Goal: Task Accomplishment & Management: Manage account settings

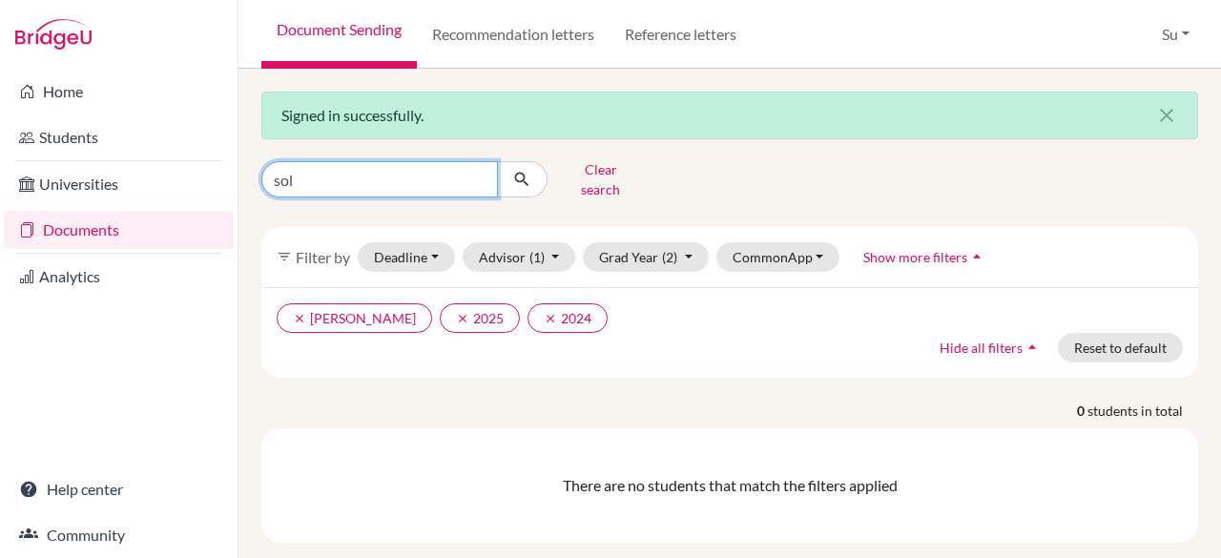
click at [361, 164] on input "sol" at bounding box center [379, 179] width 237 height 36
type input "s"
click at [351, 175] on input "zyi" at bounding box center [379, 179] width 237 height 36
type input "ziyi"
click at [519, 178] on icon "submit" at bounding box center [521, 179] width 19 height 19
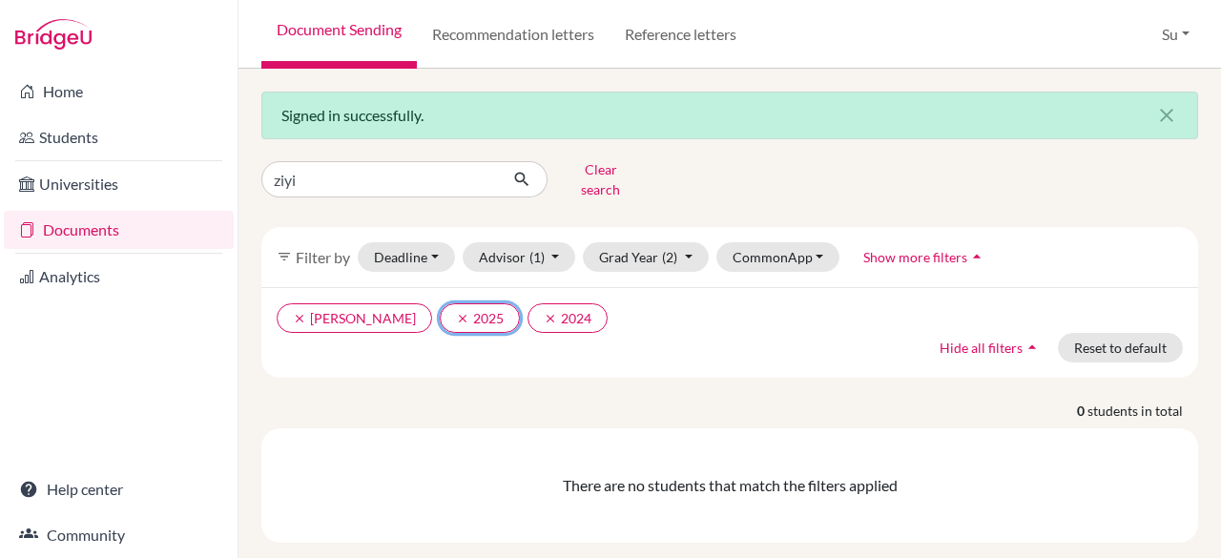
click at [460, 308] on button "clear 2025" at bounding box center [480, 318] width 80 height 30
click at [456, 312] on icon "clear" at bounding box center [462, 318] width 13 height 13
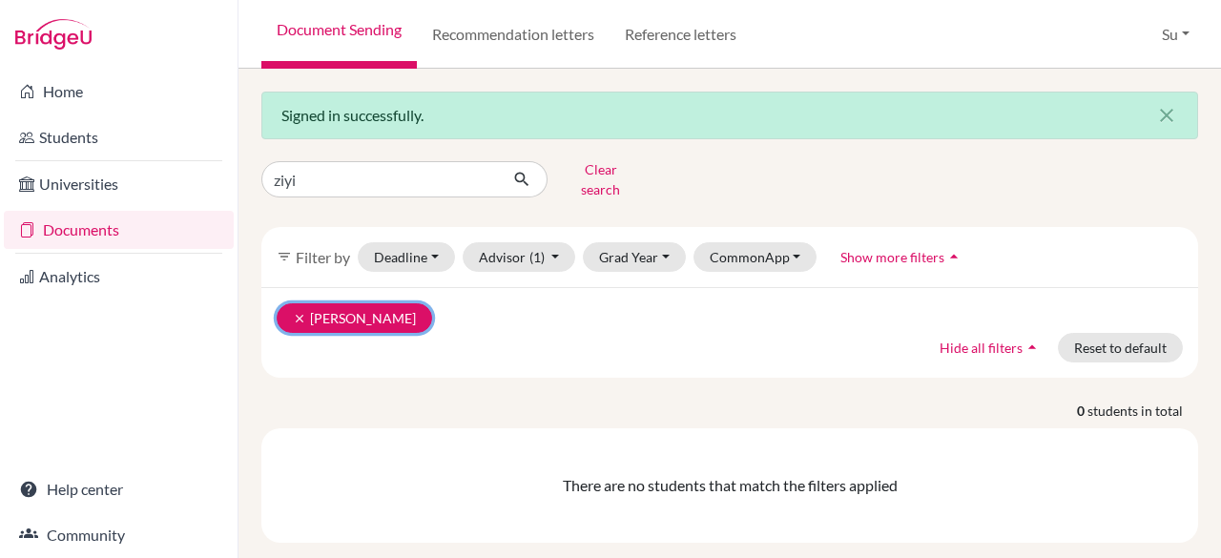
click at [295, 312] on icon "clear" at bounding box center [299, 318] width 13 height 13
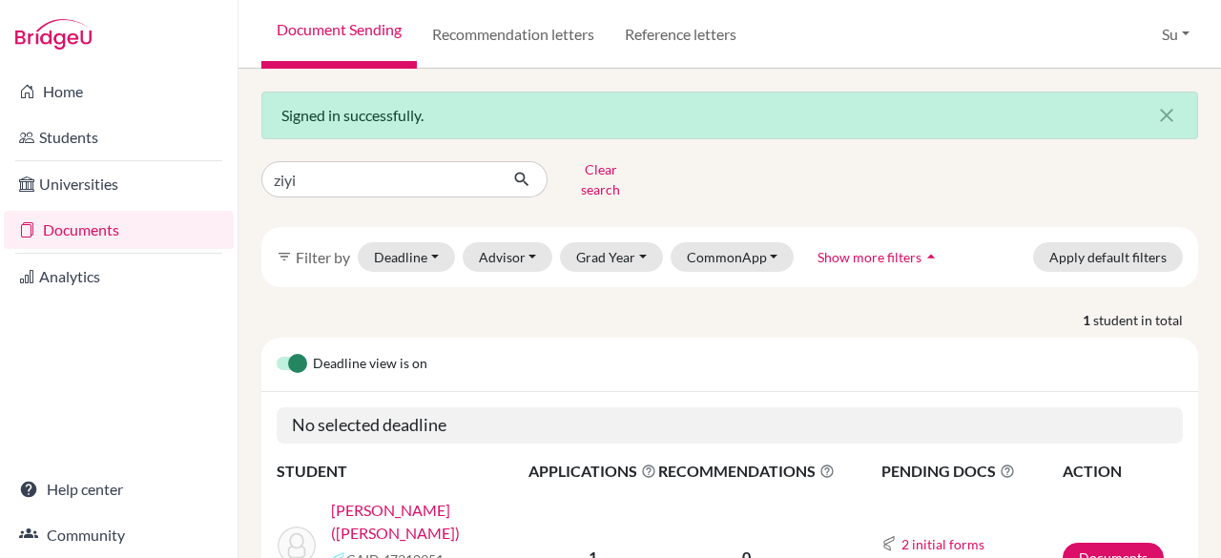
scroll to position [111, 0]
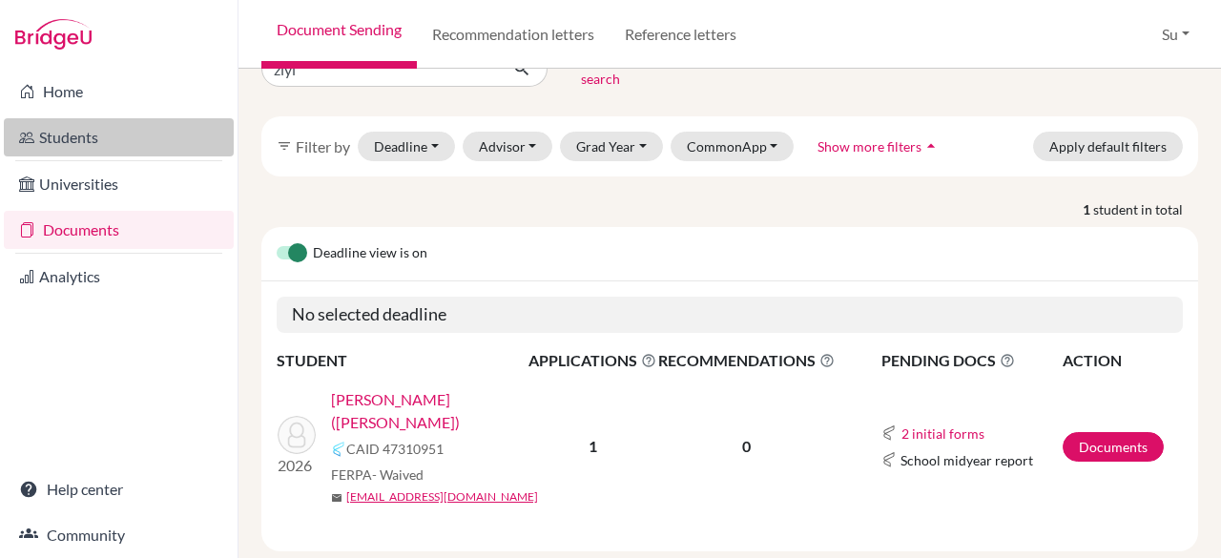
click at [111, 136] on link "Students" at bounding box center [119, 137] width 230 height 38
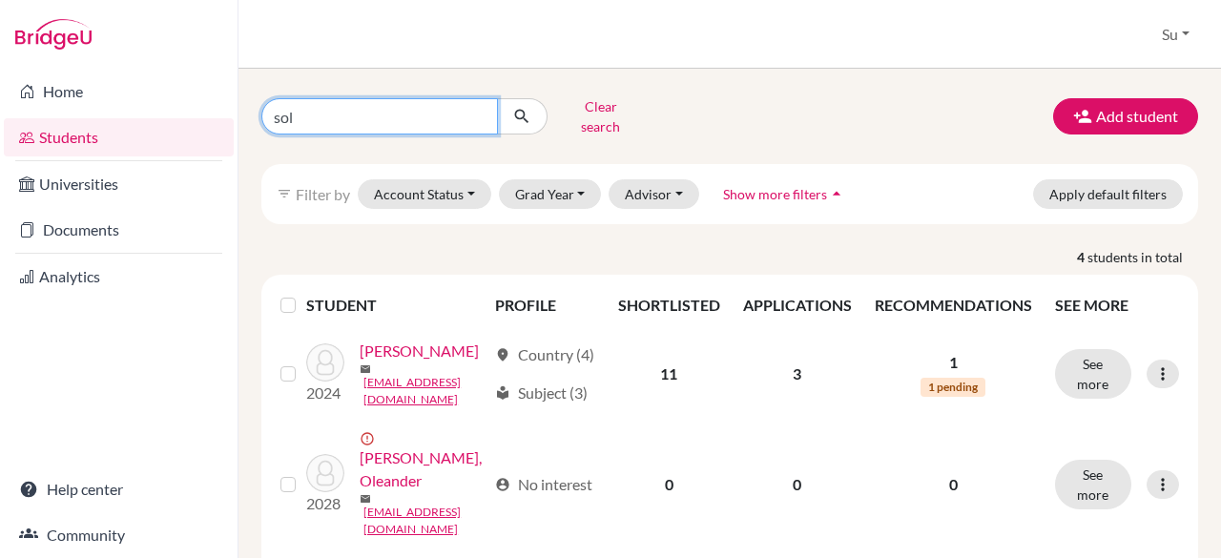
click at [345, 109] on input "sol" at bounding box center [379, 116] width 237 height 36
paste input "[URL][DOMAIN_NAME]"
type input "ziyi"
click button "submit" at bounding box center [522, 116] width 51 height 36
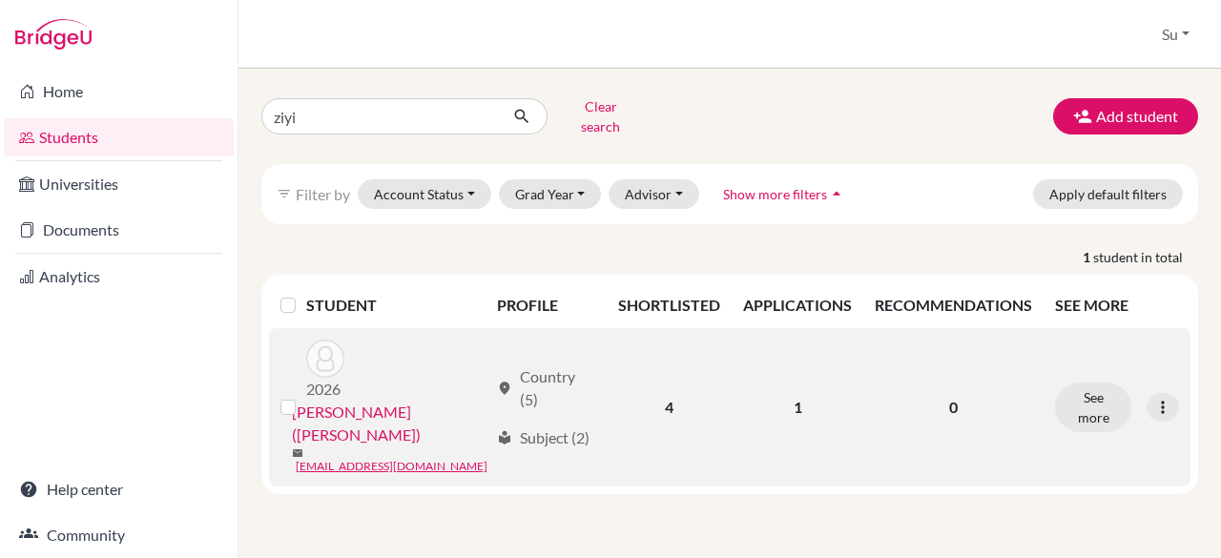
click at [413, 401] on link "[PERSON_NAME] ([PERSON_NAME])" at bounding box center [390, 424] width 197 height 46
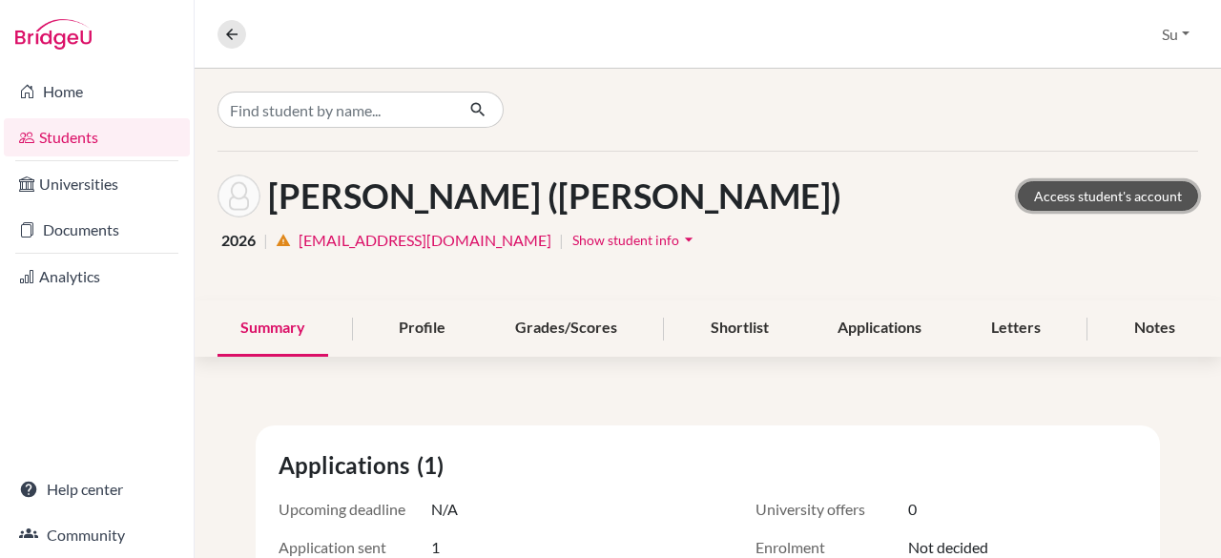
click at [1035, 198] on link "Access student's account" at bounding box center [1108, 196] width 180 height 30
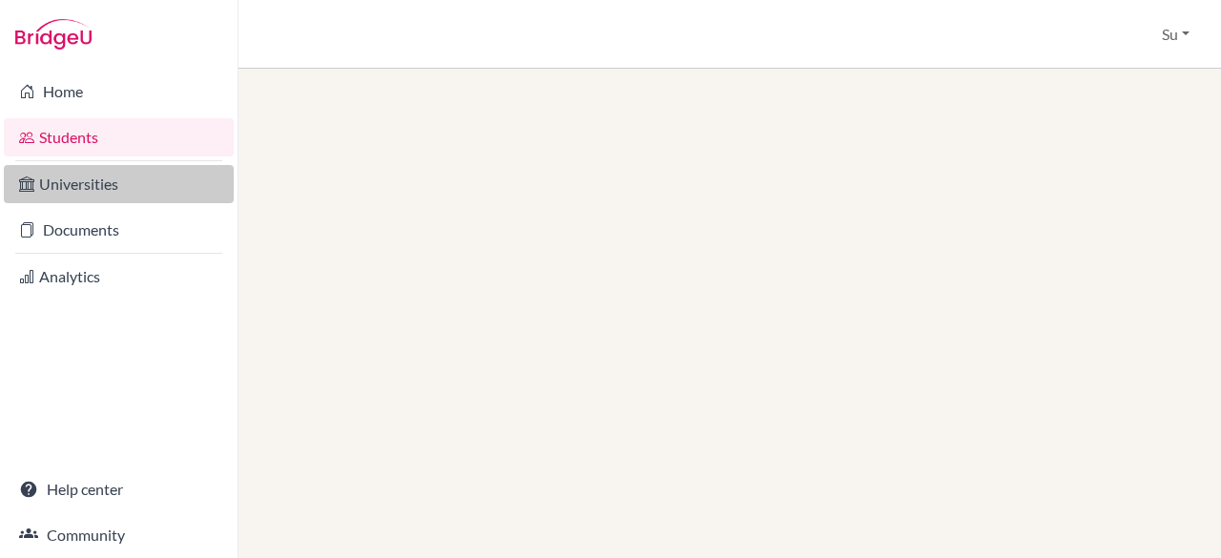
click at [85, 200] on link "Universities" at bounding box center [119, 184] width 230 height 38
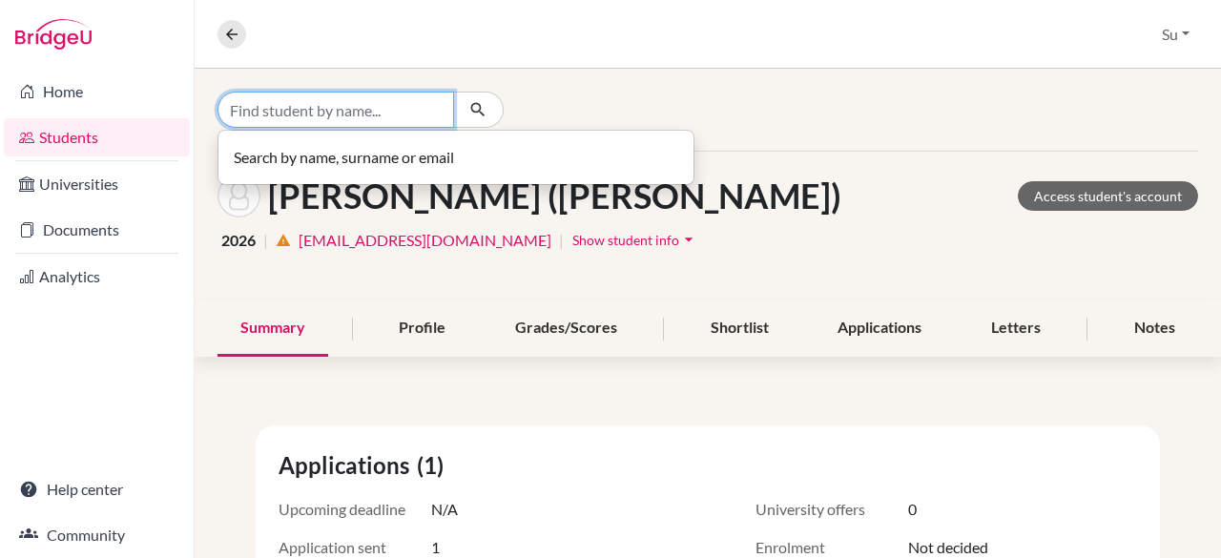
click at [400, 101] on input "Find student by name..." at bounding box center [336, 110] width 237 height 36
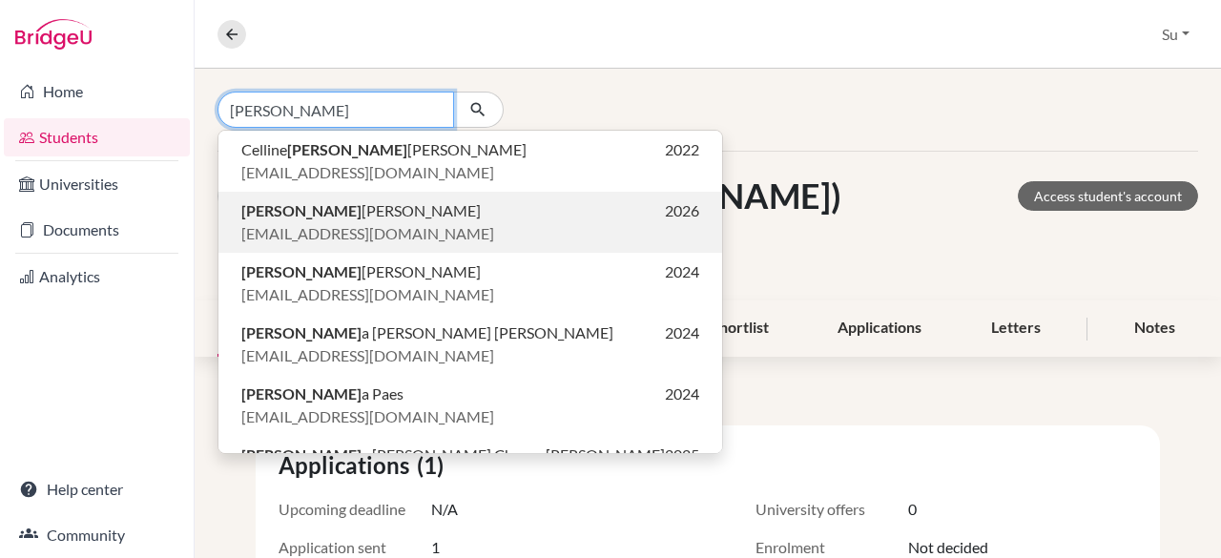
type input "isabel"
click at [402, 213] on p "Isabel Cardoso 2026" at bounding box center [470, 210] width 458 height 23
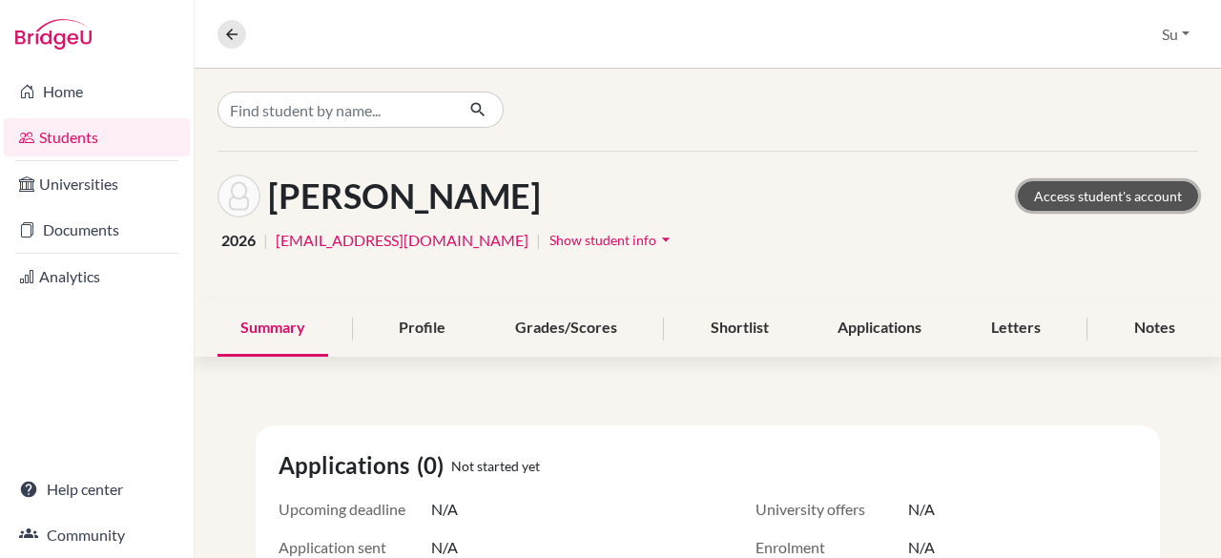
click at [1106, 203] on link "Access student's account" at bounding box center [1108, 196] width 180 height 30
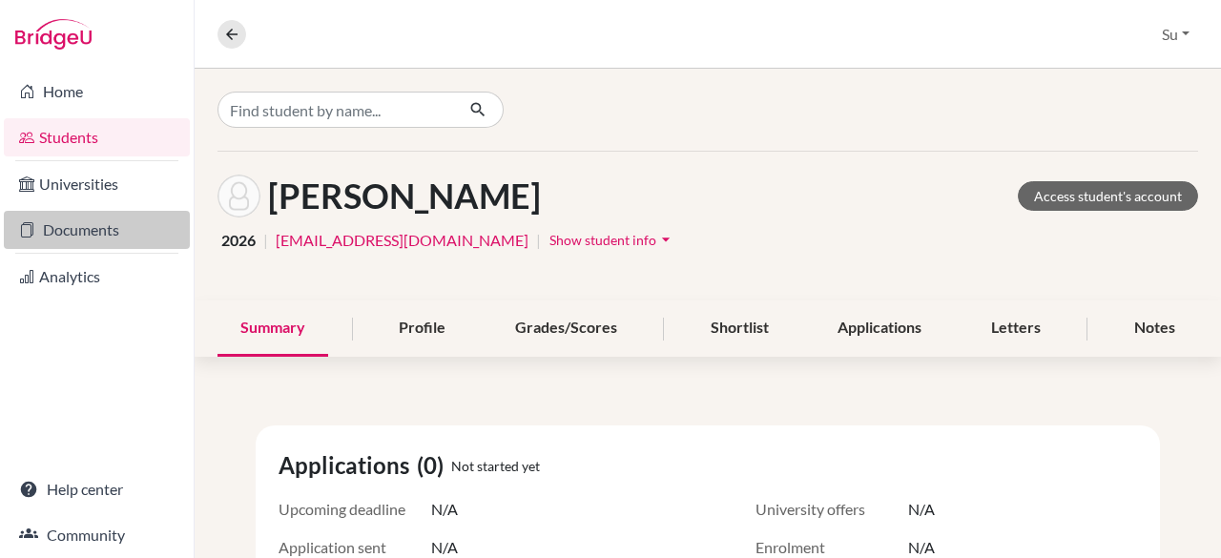
click at [80, 224] on link "Documents" at bounding box center [97, 230] width 186 height 38
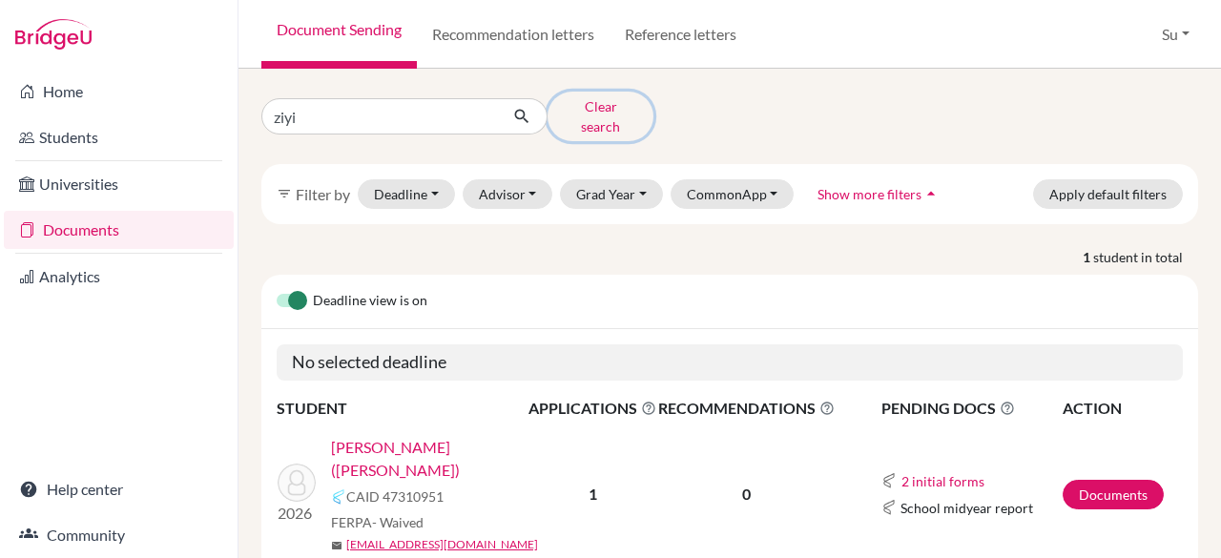
click at [601, 102] on button "Clear search" at bounding box center [601, 117] width 106 height 50
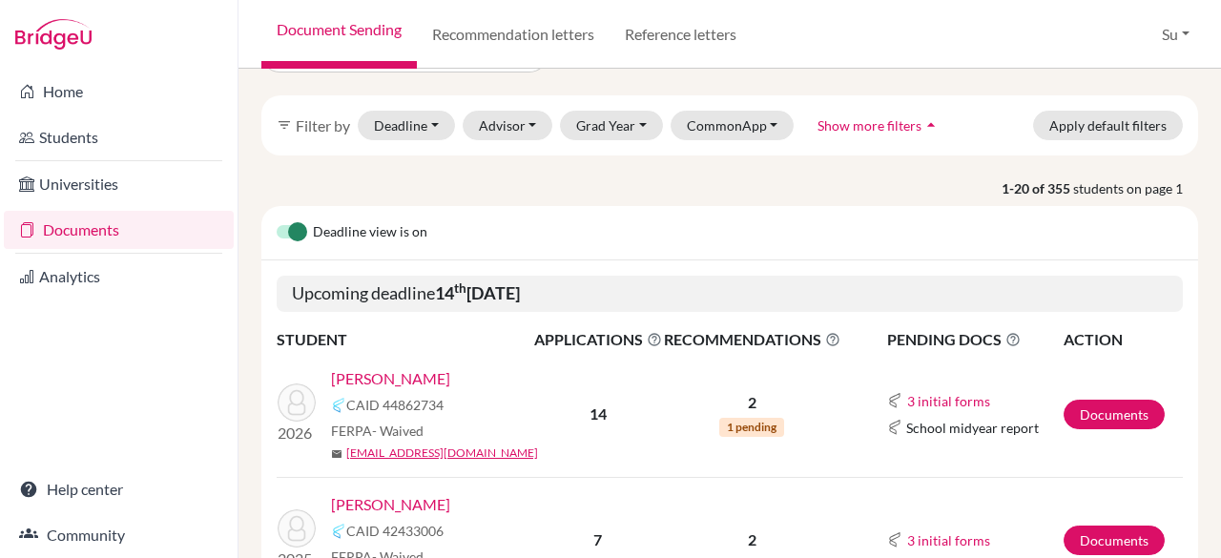
scroll to position [57, 0]
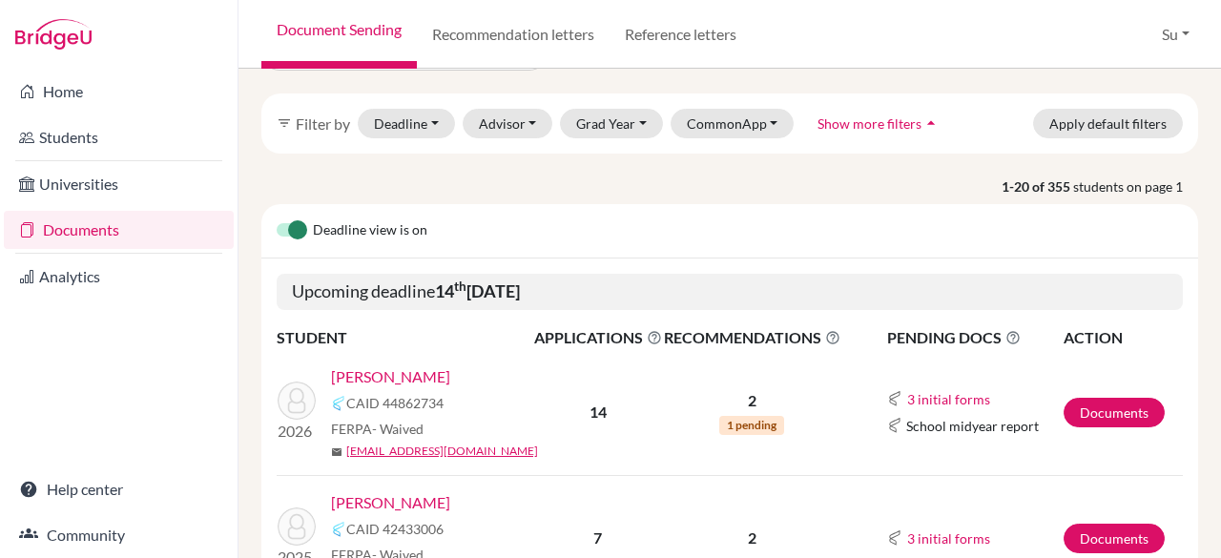
click at [384, 371] on link "[PERSON_NAME]" at bounding box center [390, 376] width 119 height 23
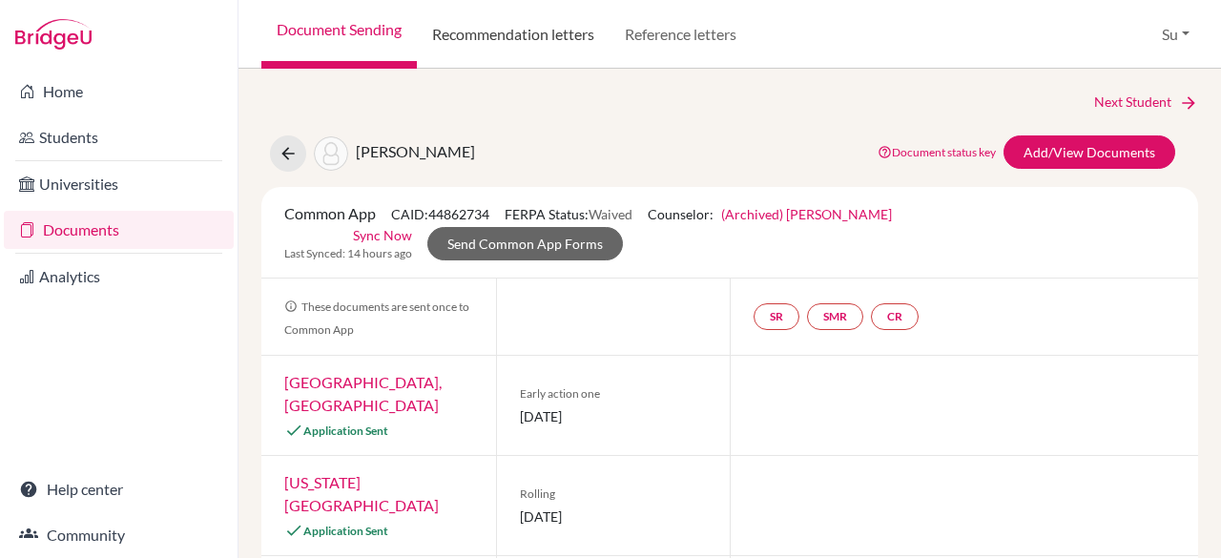
click at [508, 39] on link "Recommendation letters" at bounding box center [513, 34] width 193 height 69
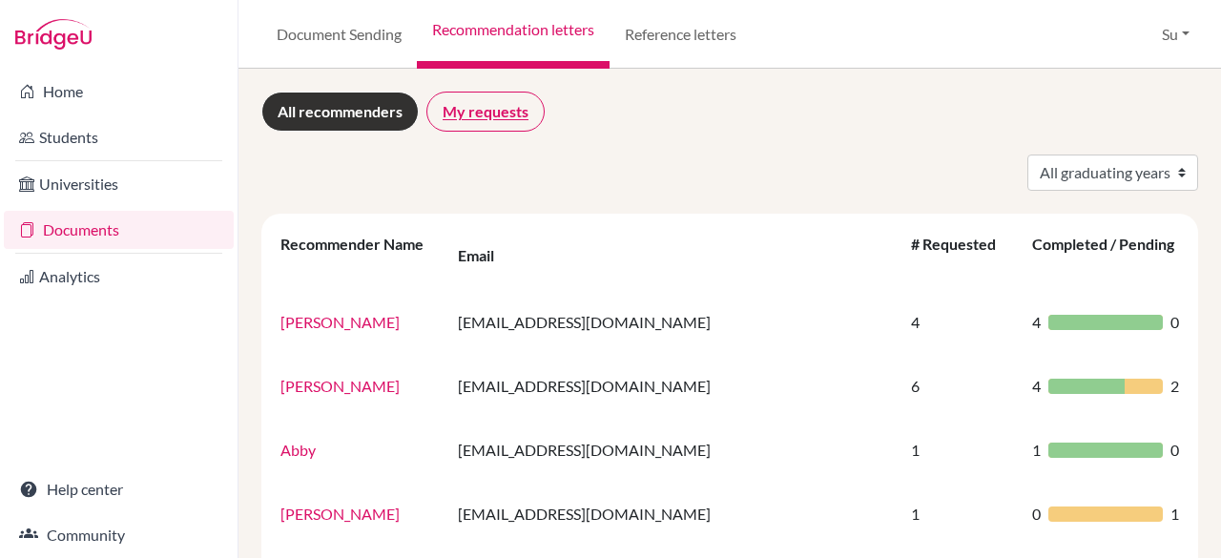
click at [484, 114] on link "My requests" at bounding box center [485, 112] width 118 height 40
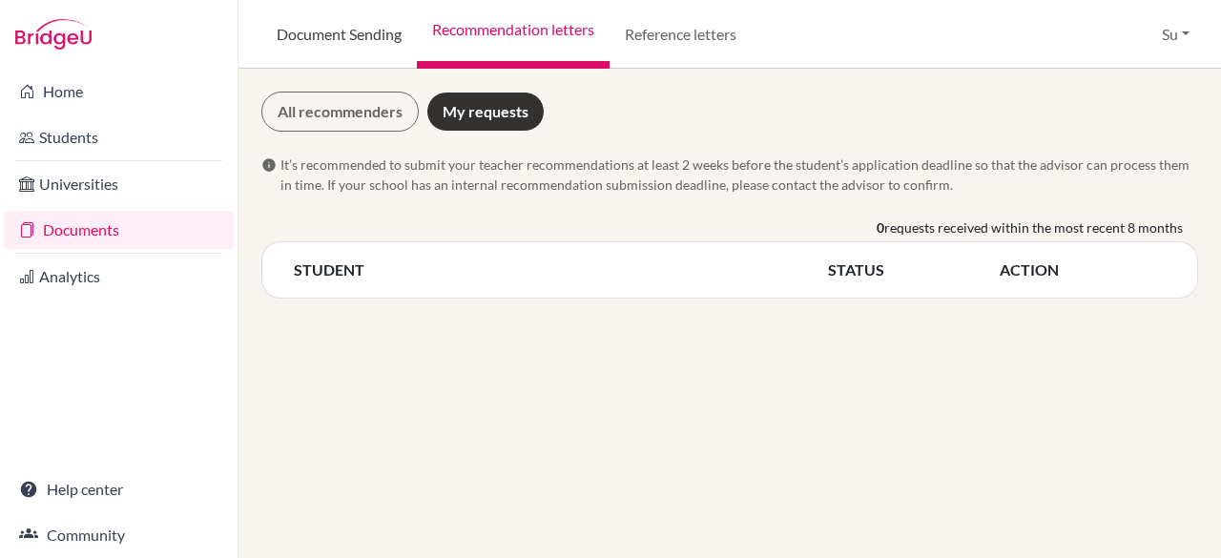
click at [368, 23] on link "Document Sending" at bounding box center [339, 34] width 156 height 69
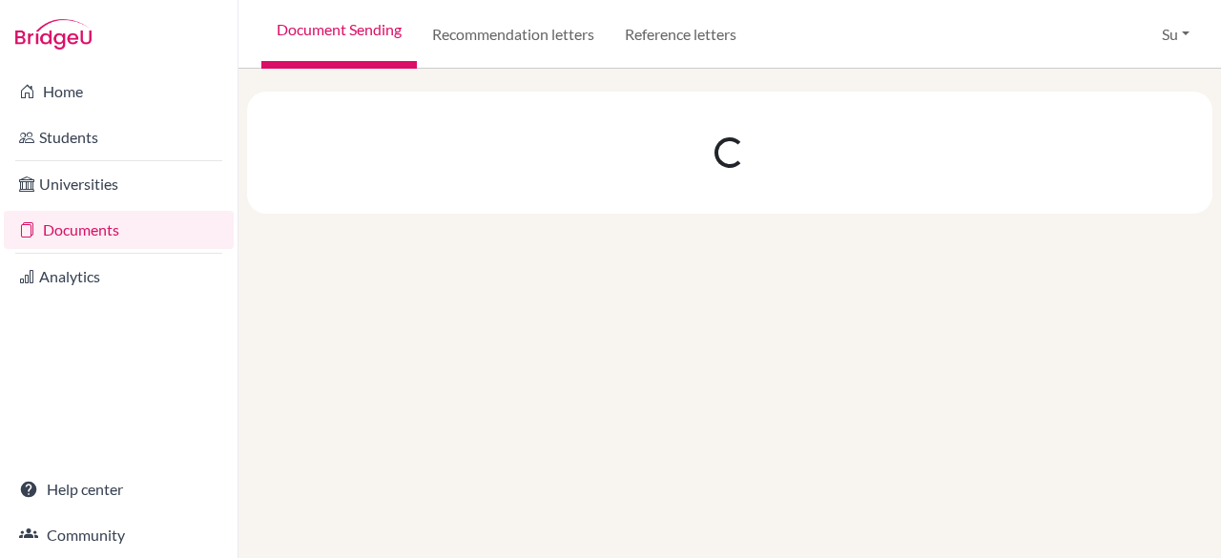
click at [76, 239] on link "Documents" at bounding box center [119, 230] width 230 height 38
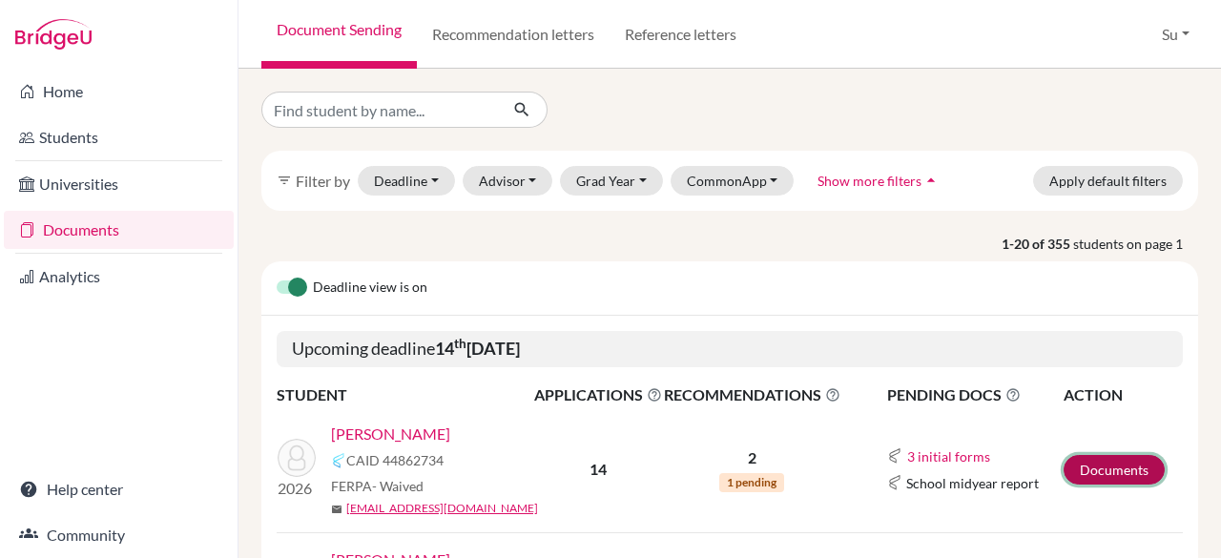
click at [1083, 474] on link "Documents" at bounding box center [1114, 470] width 101 height 30
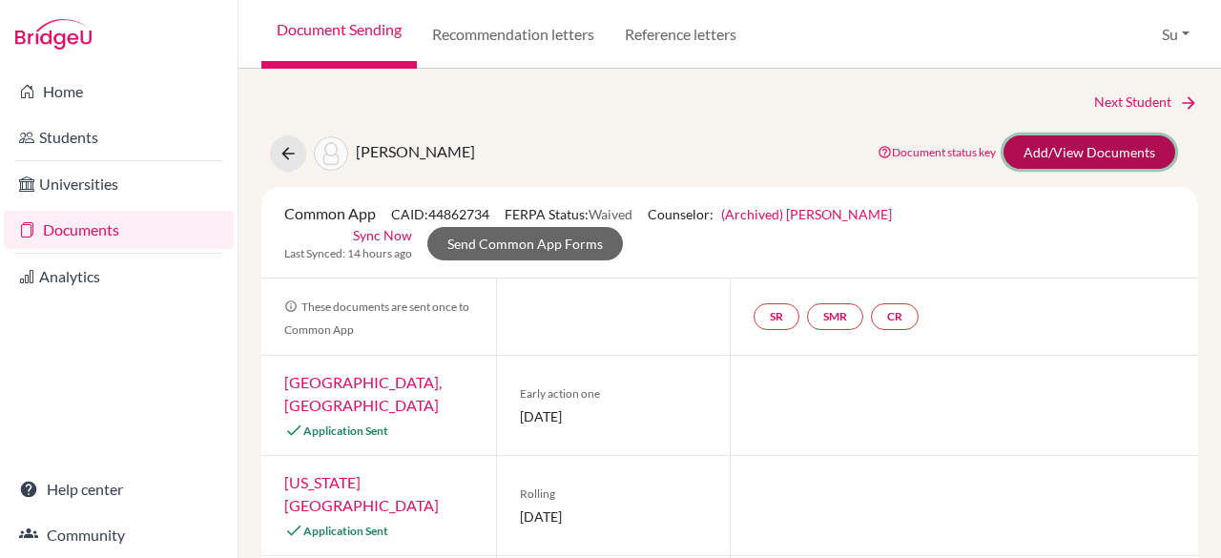
click at [1076, 147] on link "Add/View Documents" at bounding box center [1090, 151] width 172 height 33
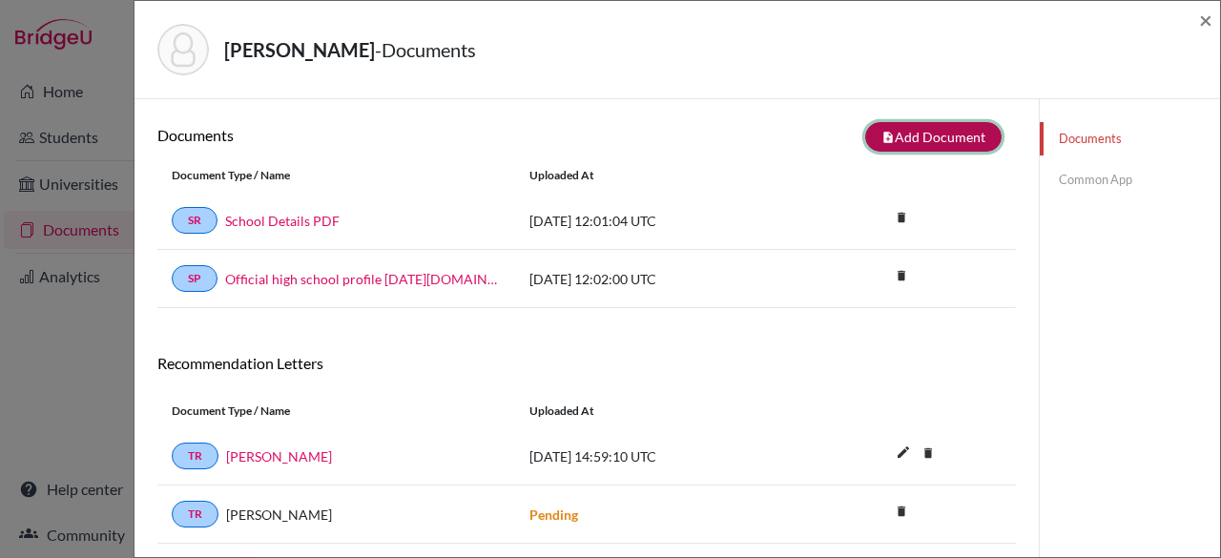
click at [924, 135] on button "note_add Add Document" at bounding box center [933, 137] width 136 height 30
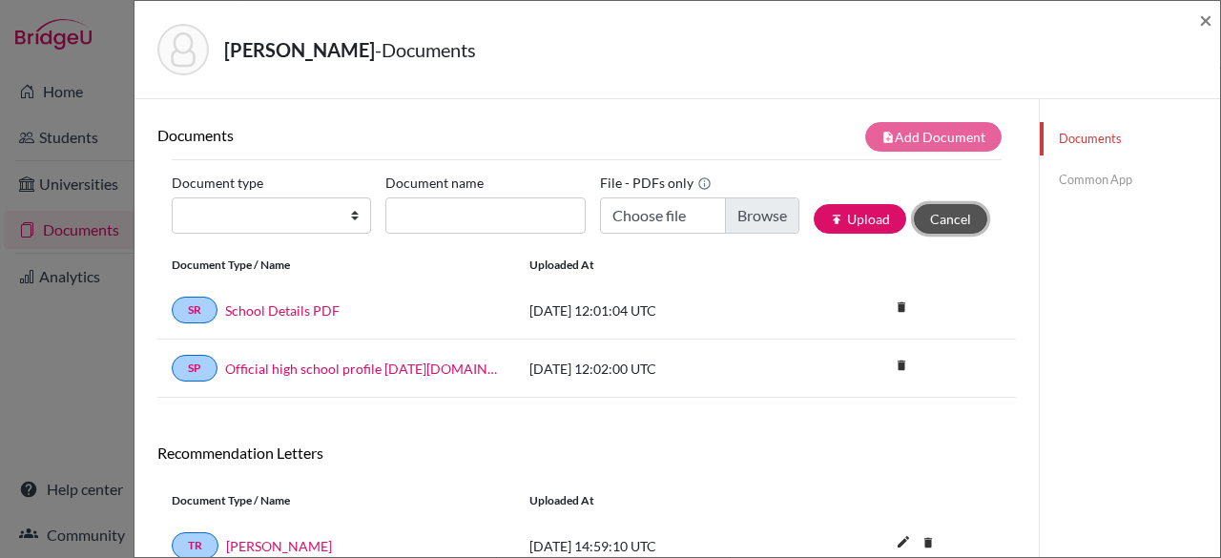
click at [948, 220] on button "Cancel" at bounding box center [950, 219] width 73 height 30
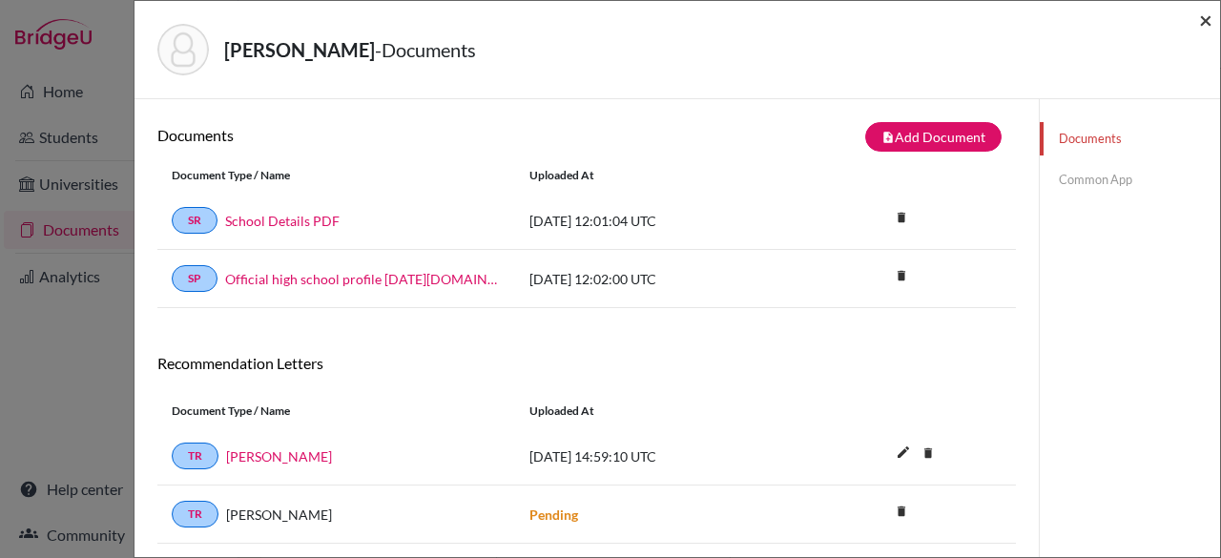
click at [1204, 14] on span "×" at bounding box center [1205, 20] width 13 height 28
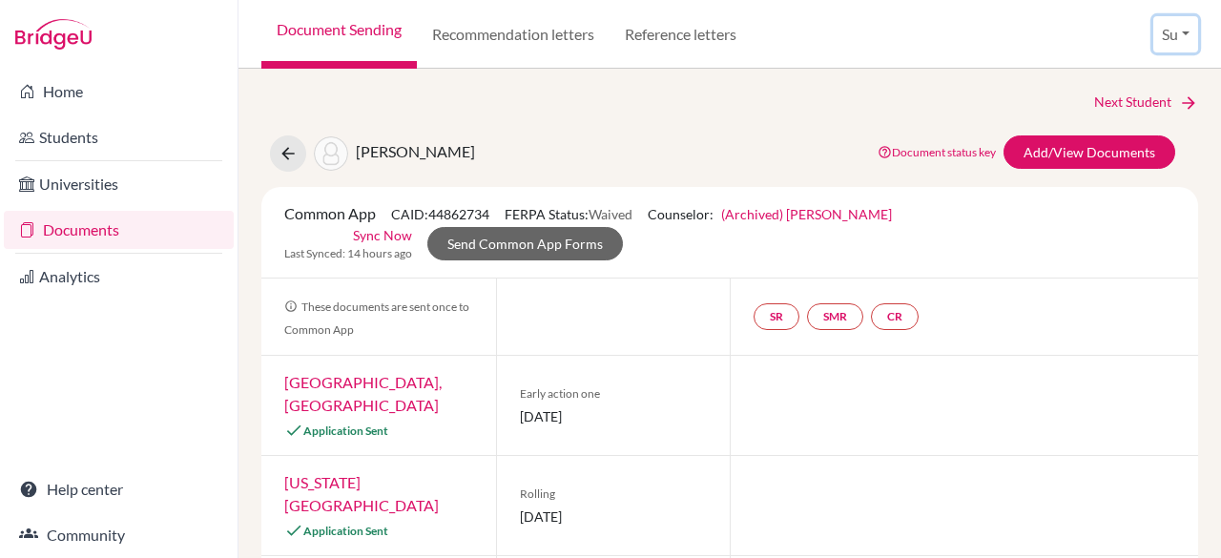
click at [1168, 37] on button "Su" at bounding box center [1175, 34] width 45 height 36
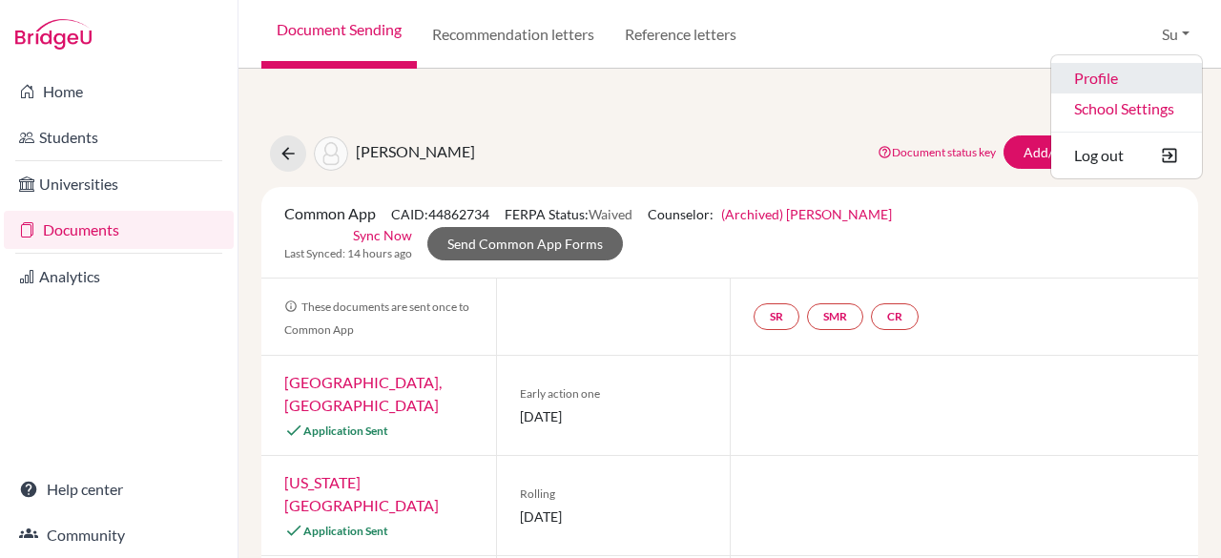
click at [1124, 79] on link "Profile" at bounding box center [1126, 78] width 151 height 31
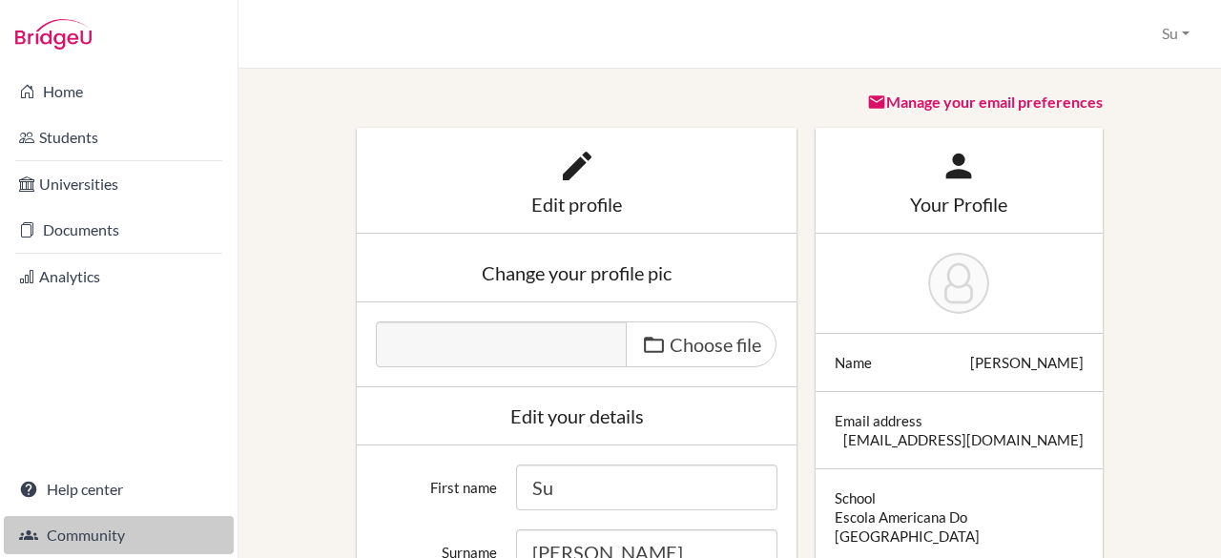
click at [60, 539] on link "Community" at bounding box center [119, 535] width 230 height 38
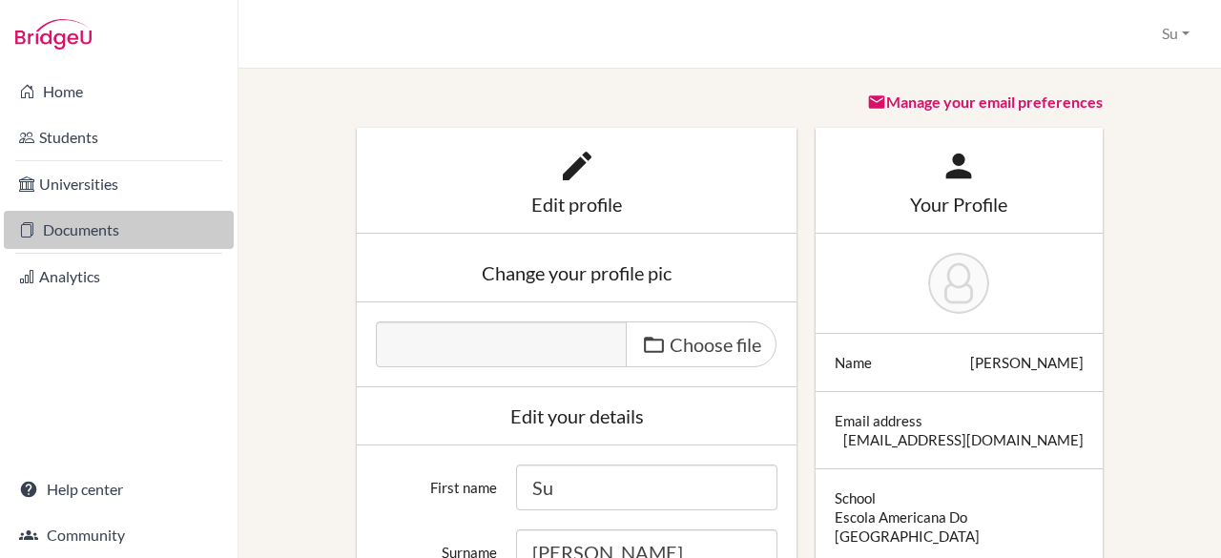
click at [115, 223] on link "Documents" at bounding box center [119, 230] width 230 height 38
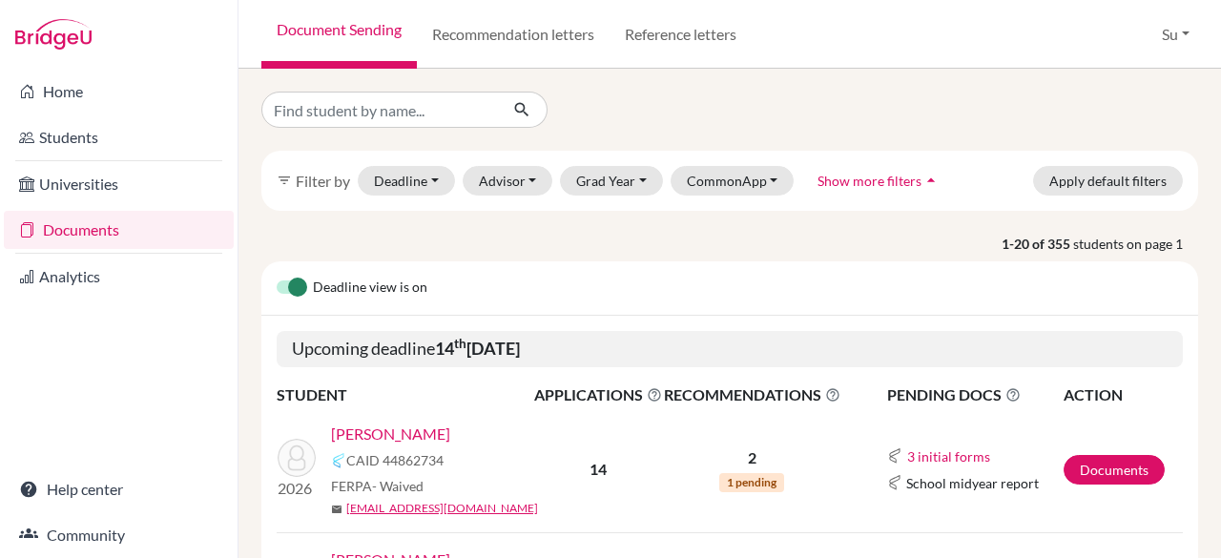
click at [357, 433] on link "Kim, Kevin" at bounding box center [390, 434] width 119 height 23
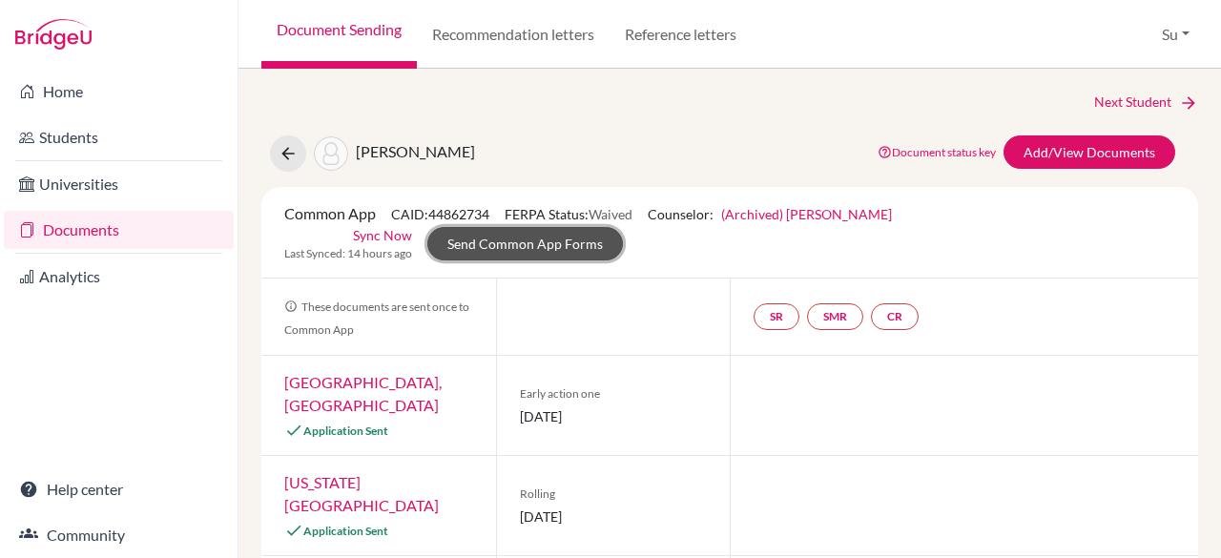
click at [555, 243] on link "Send Common App Forms" at bounding box center [525, 243] width 196 height 33
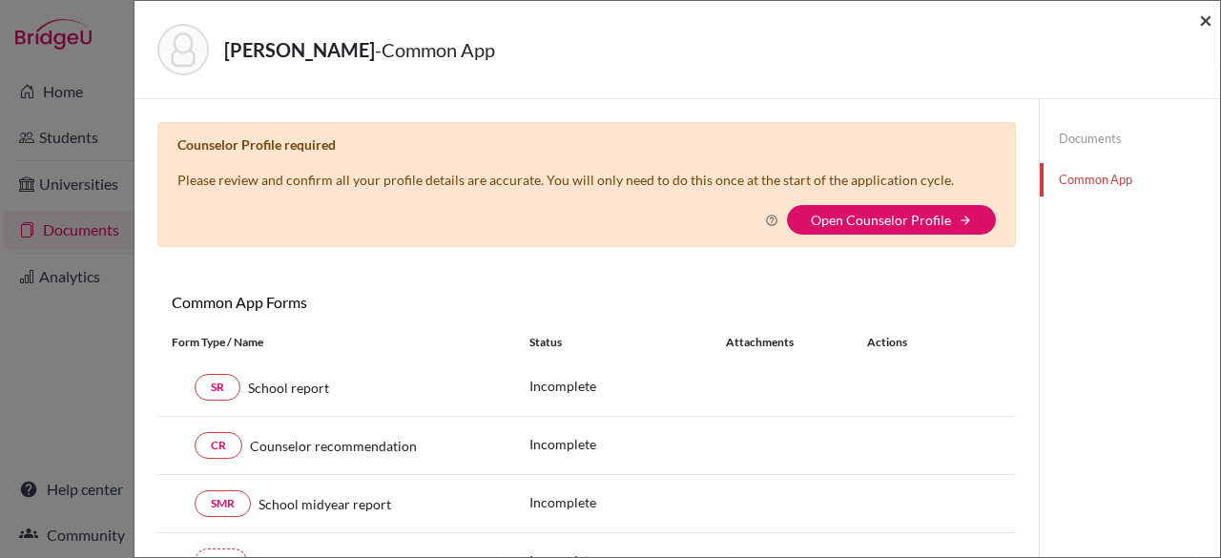
click at [1208, 20] on span "×" at bounding box center [1205, 20] width 13 height 28
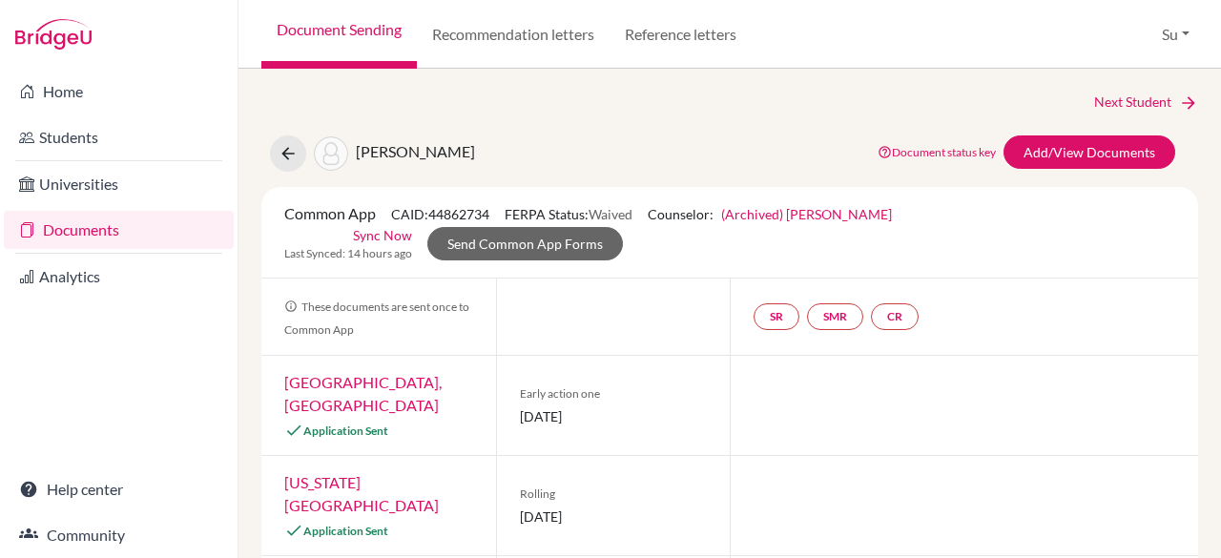
click at [790, 215] on link "(Archived) [PERSON_NAME]" at bounding box center [806, 214] width 171 height 16
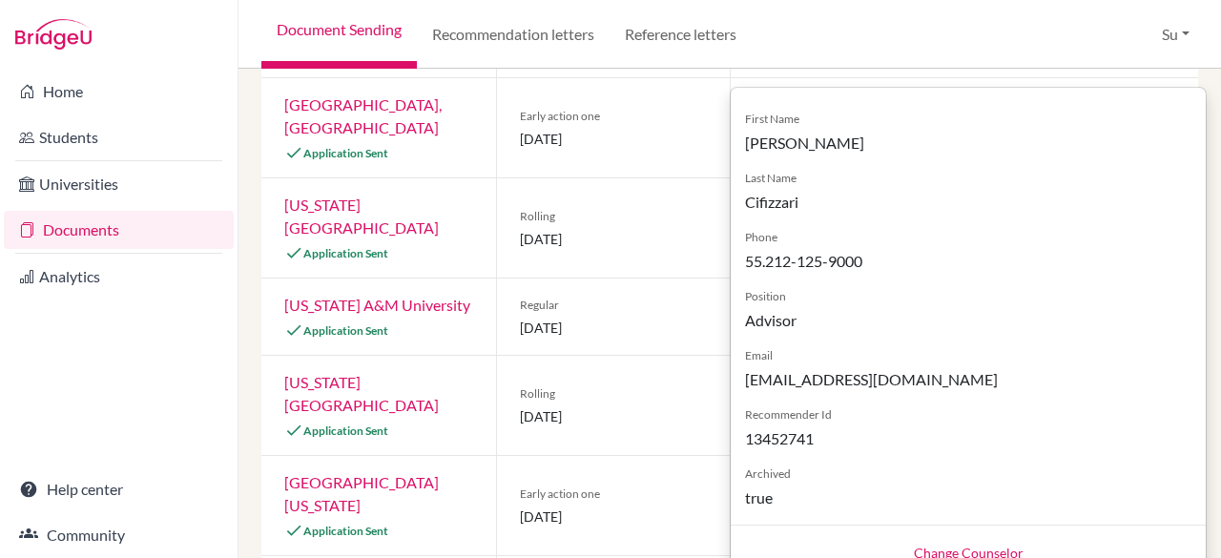
scroll to position [282, 0]
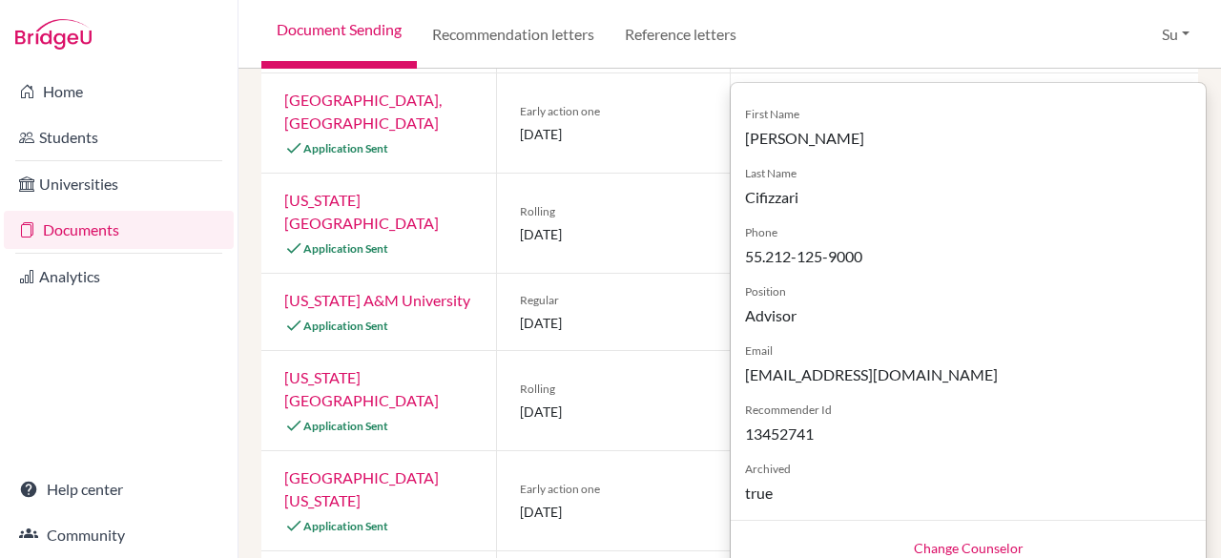
click at [941, 544] on link "Change Counselor" at bounding box center [969, 548] width 110 height 16
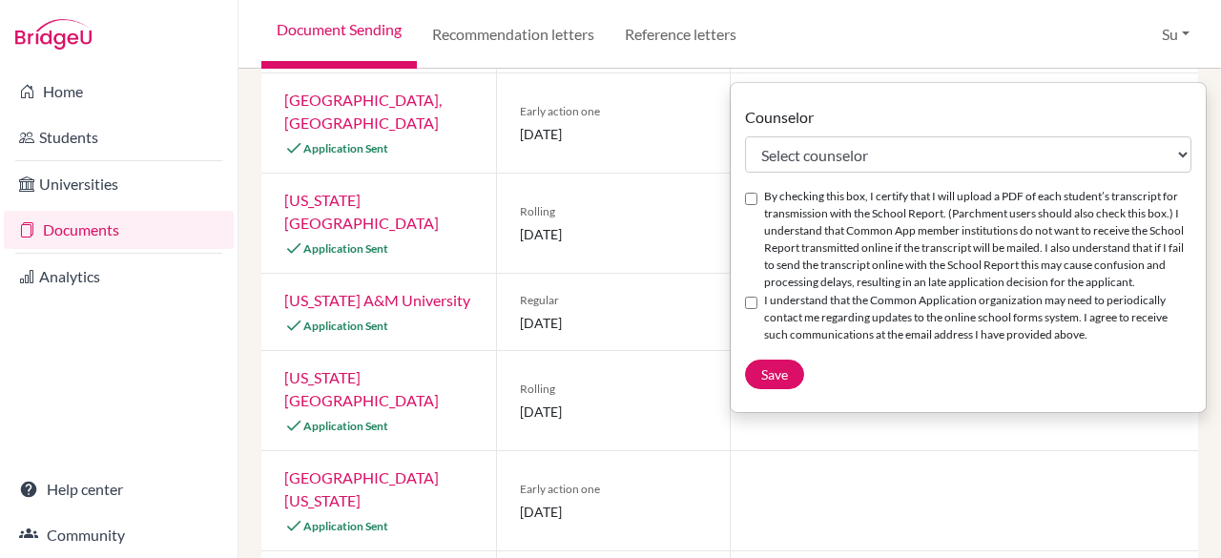
click at [779, 480] on div at bounding box center [964, 500] width 468 height 99
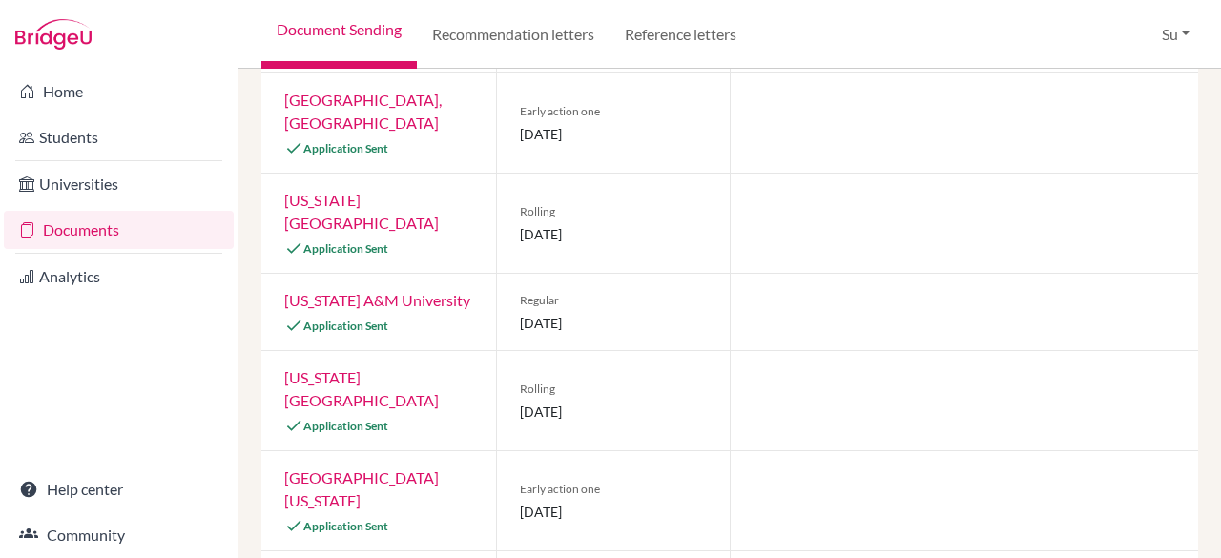
scroll to position [0, 0]
